Goal: Information Seeking & Learning: Learn about a topic

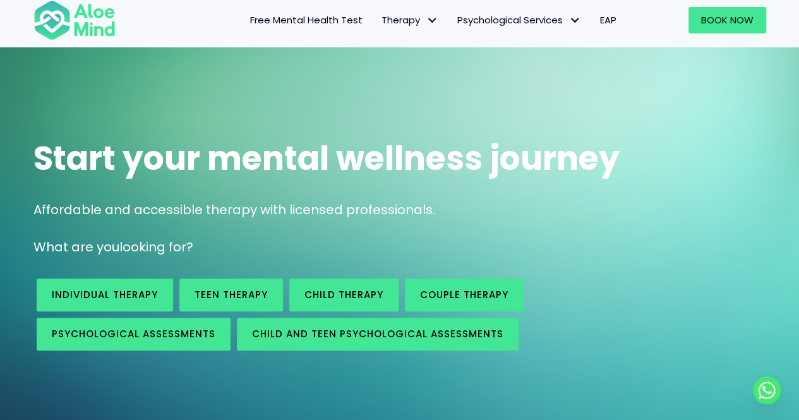
scroll to position [63, 0]
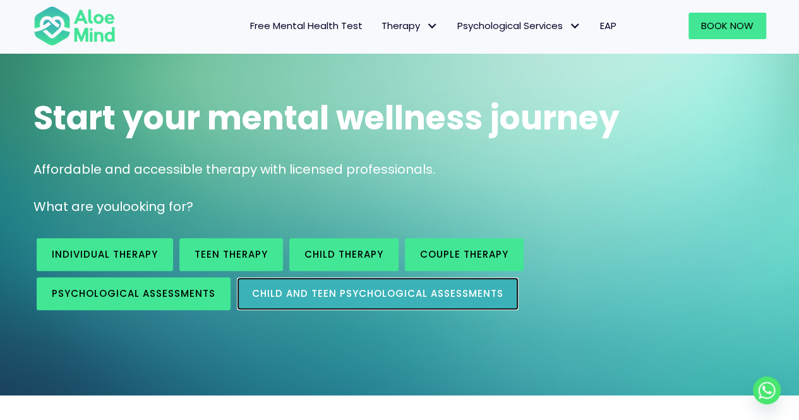
click at [447, 290] on span "Child and Teen Psychological assessments" at bounding box center [377, 293] width 251 height 13
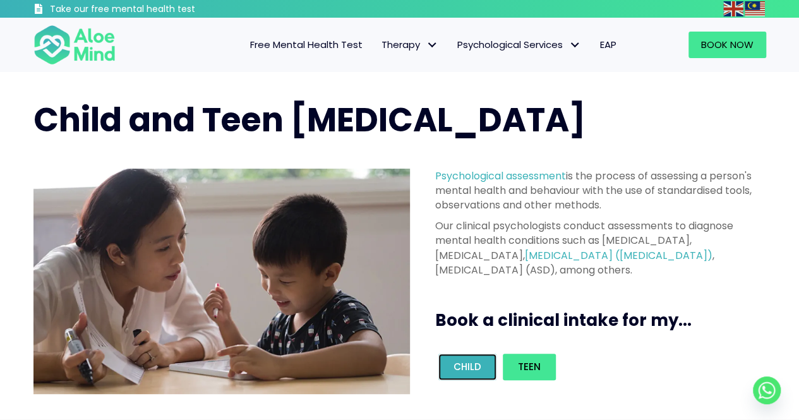
click at [470, 364] on span "Child" at bounding box center [467, 366] width 28 height 13
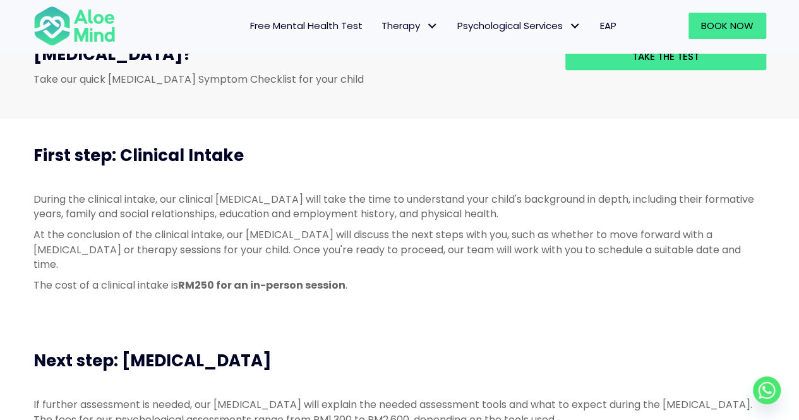
scroll to position [442, 0]
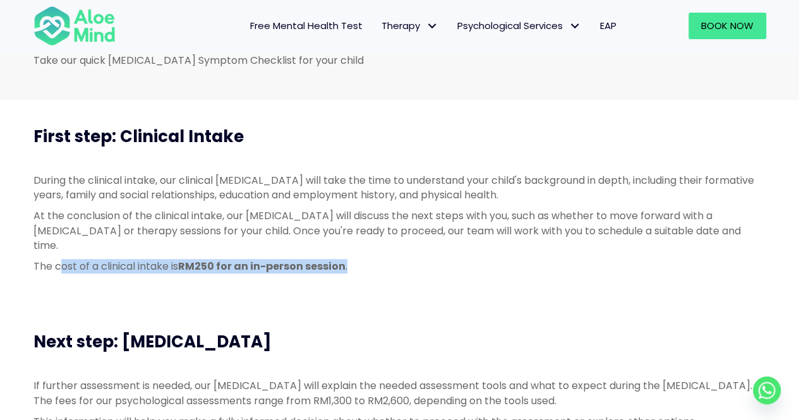
drag, startPoint x: 59, startPoint y: 241, endPoint x: 356, endPoint y: 247, distance: 296.9
click at [356, 259] on p "The cost of a clinical intake is RM250 for an in-person session ." at bounding box center [399, 266] width 733 height 15
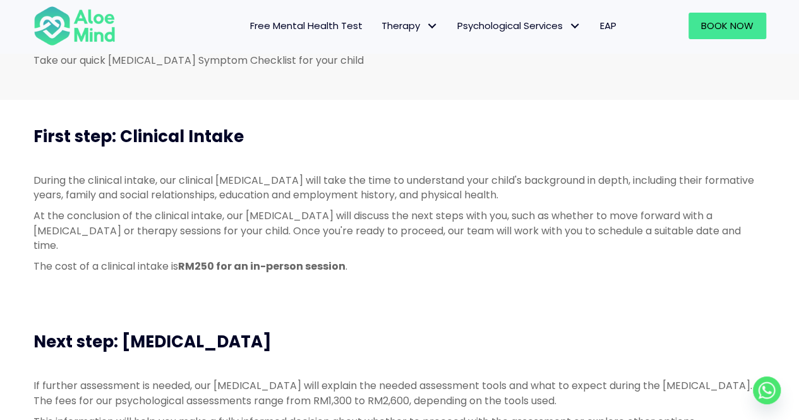
click at [621, 318] on div "Next step: [MEDICAL_DATA]" at bounding box center [400, 342] width 758 height 48
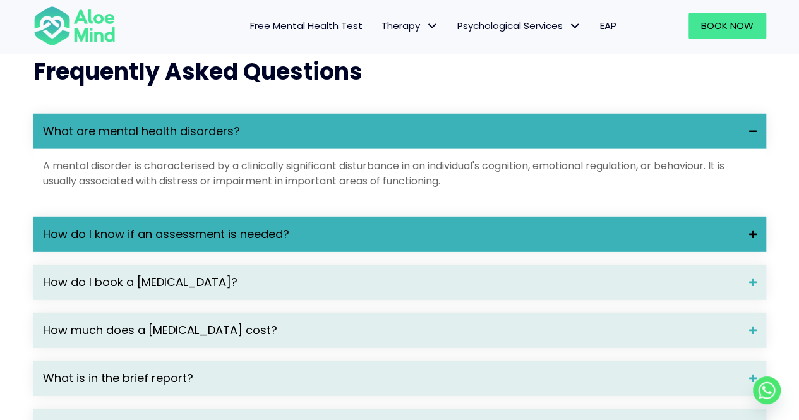
scroll to position [1768, 0]
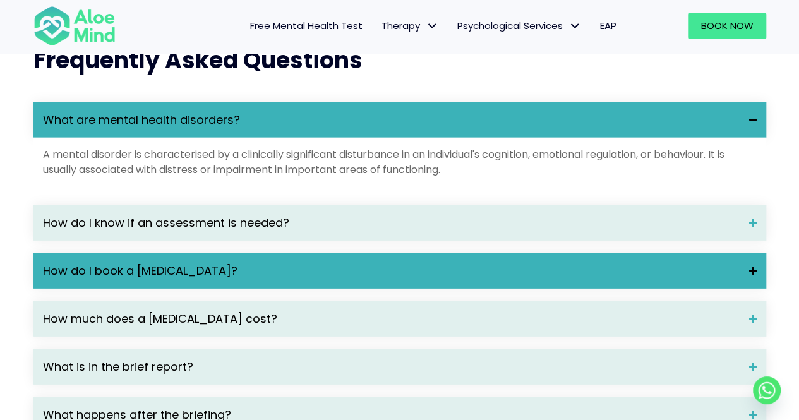
click at [385, 264] on span "How do I book a [MEDICAL_DATA]?" at bounding box center [391, 271] width 697 height 16
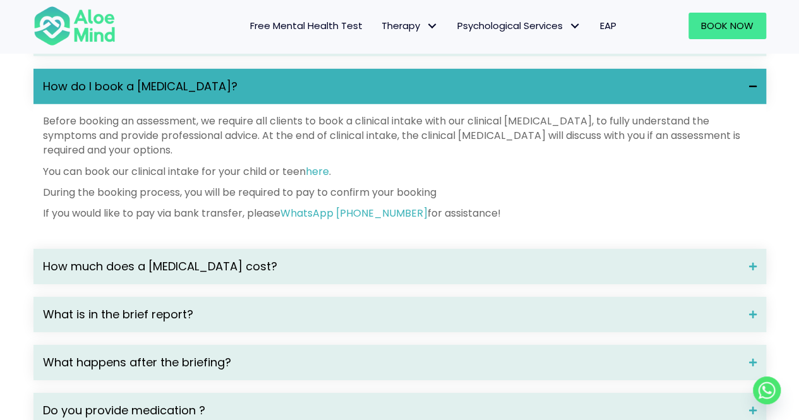
scroll to position [2021, 0]
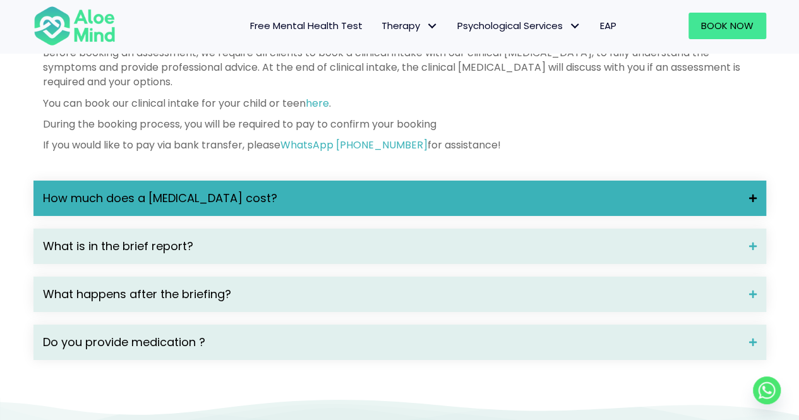
drag, startPoint x: 366, startPoint y: 185, endPoint x: 361, endPoint y: 194, distance: 10.2
click at [366, 186] on div "How much does a [MEDICAL_DATA] cost?" at bounding box center [399, 198] width 733 height 35
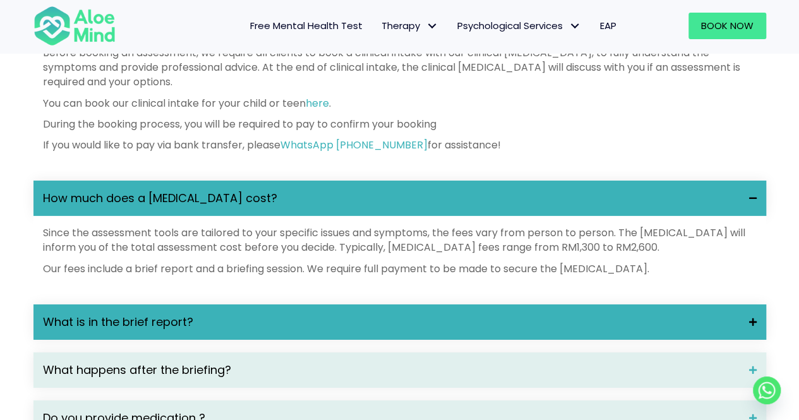
click at [100, 309] on div "What is in the brief report?" at bounding box center [399, 321] width 733 height 35
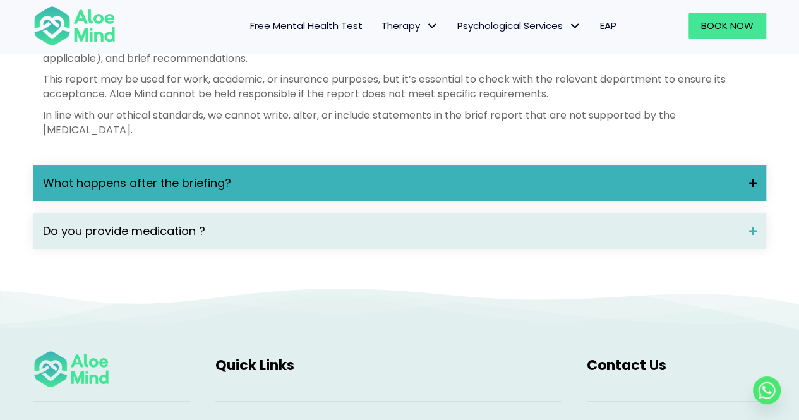
scroll to position [2337, 0]
